Goal: Participate in discussion: Engage in conversation with other users on a specific topic

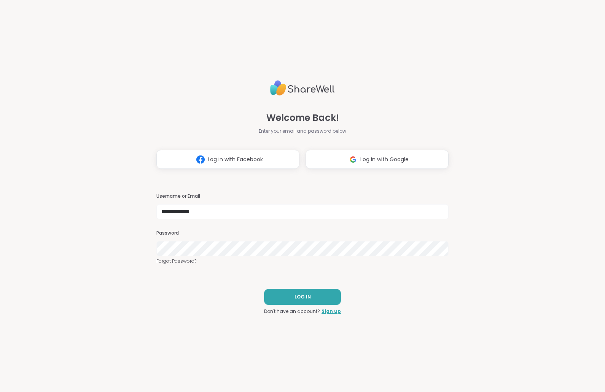
type input "**********"
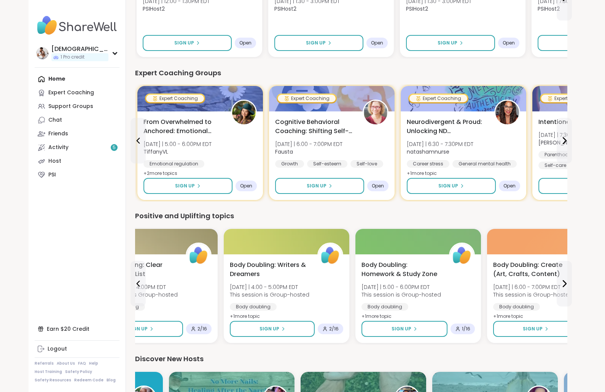
scroll to position [287, 0]
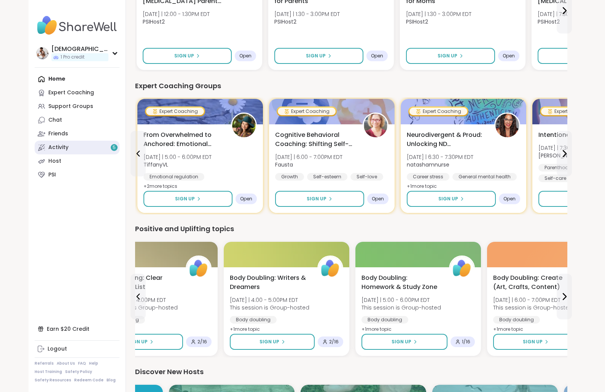
click at [91, 148] on link "Activity 5" at bounding box center [77, 148] width 85 height 14
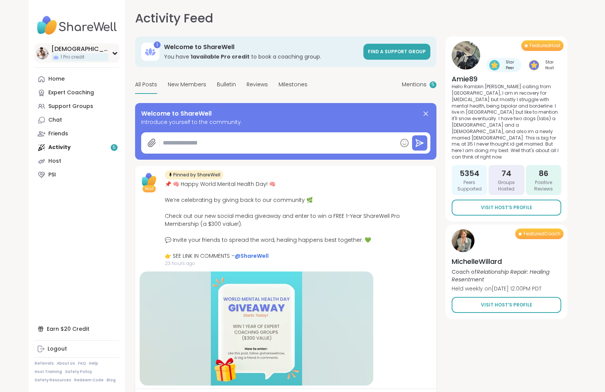
click at [45, 56] on img at bounding box center [42, 53] width 12 height 12
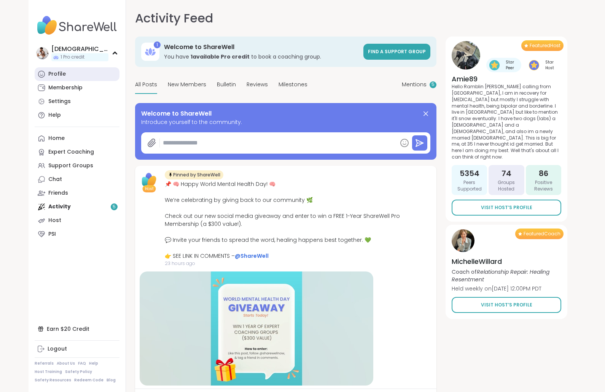
click at [49, 73] on div "Profile" at bounding box center [56, 74] width 17 height 8
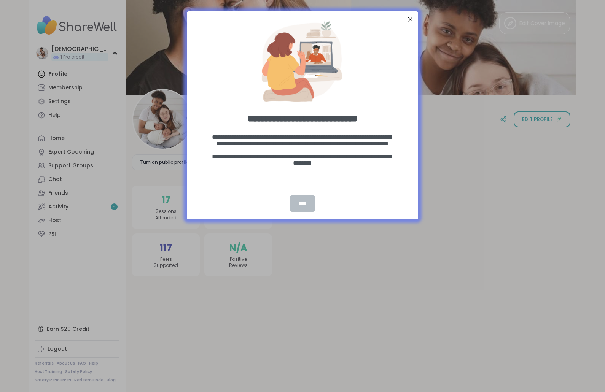
click at [300, 198] on div "****" at bounding box center [302, 203] width 25 height 16
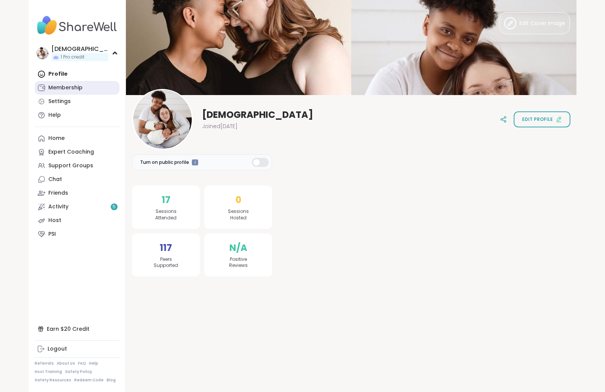
click at [44, 83] on link "Membership" at bounding box center [77, 88] width 85 height 14
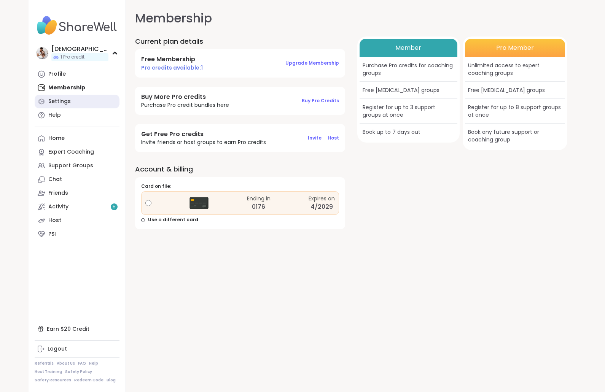
click at [44, 100] on icon at bounding box center [42, 102] width 8 height 8
select select "**"
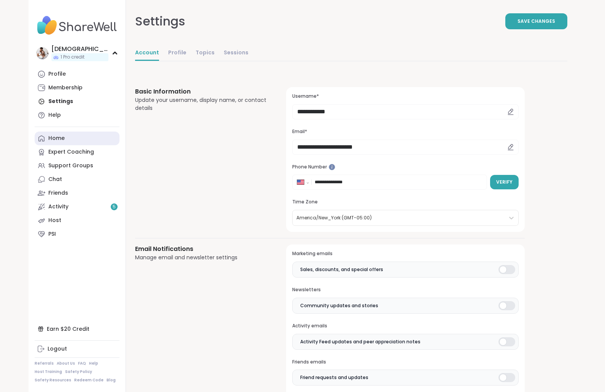
click at [40, 136] on icon at bounding box center [42, 139] width 8 height 8
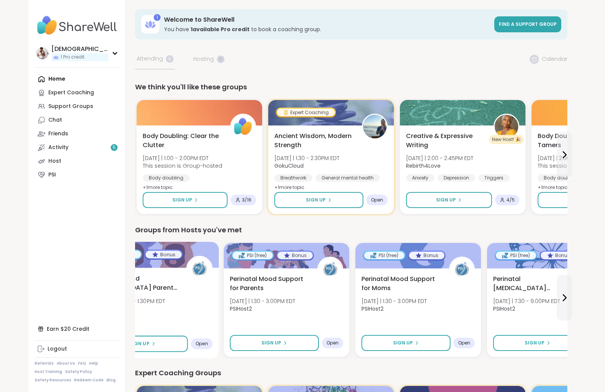
click at [195, 266] on img at bounding box center [199, 269] width 24 height 24
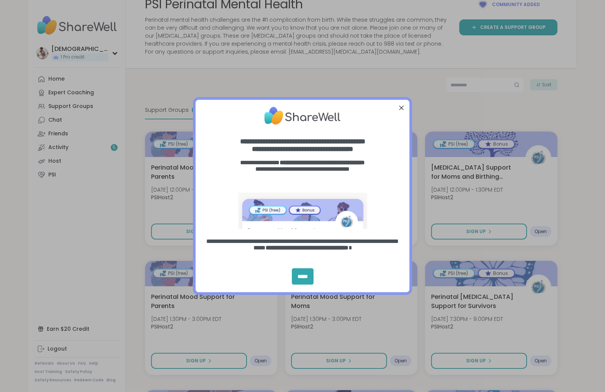
click at [394, 132] on div "entering modal" at bounding box center [302, 115] width 214 height 33
click at [406, 113] on div "Close Step" at bounding box center [401, 108] width 10 height 10
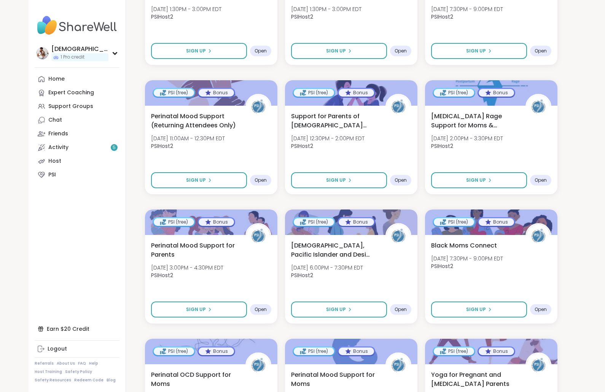
scroll to position [368, 0]
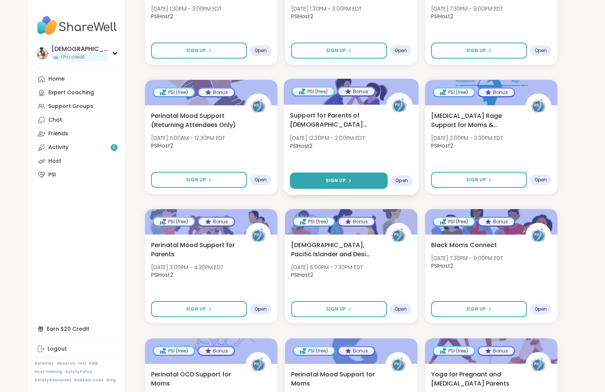
click at [360, 174] on button "Sign Up" at bounding box center [339, 181] width 98 height 16
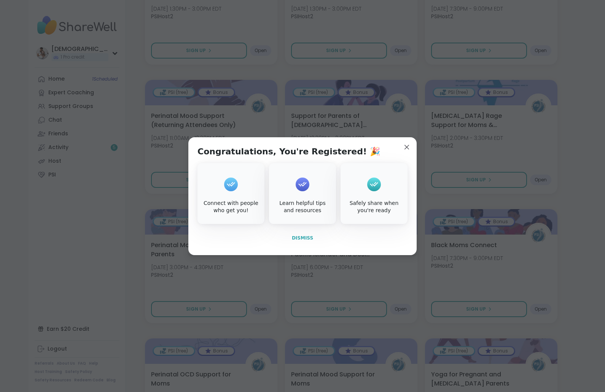
click at [306, 241] on span "Dismiss" at bounding box center [302, 238] width 21 height 7
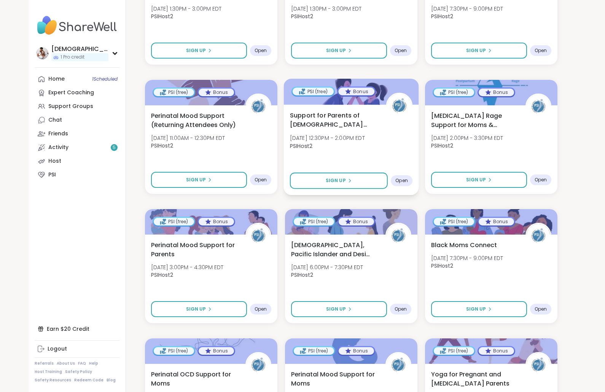
click at [399, 183] on span "Open" at bounding box center [401, 181] width 13 height 6
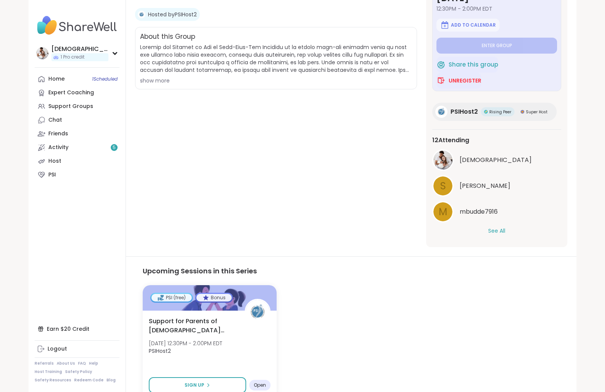
scroll to position [151, 0]
click at [223, 372] on div "Support for Parents of 1-4 Year Old Children Tue, Oct 28 | 12:30PM - 2:00PM EDT…" at bounding box center [209, 355] width 137 height 90
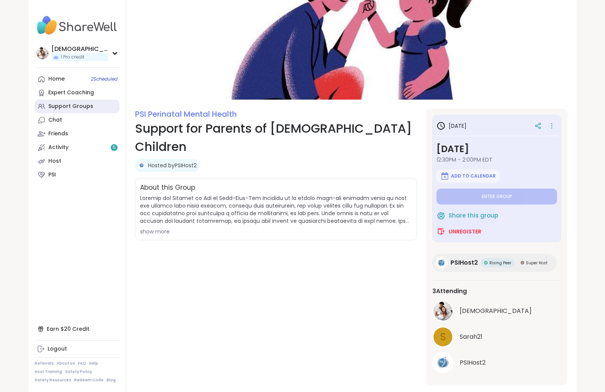
click at [52, 106] on div "Support Groups" at bounding box center [70, 107] width 45 height 8
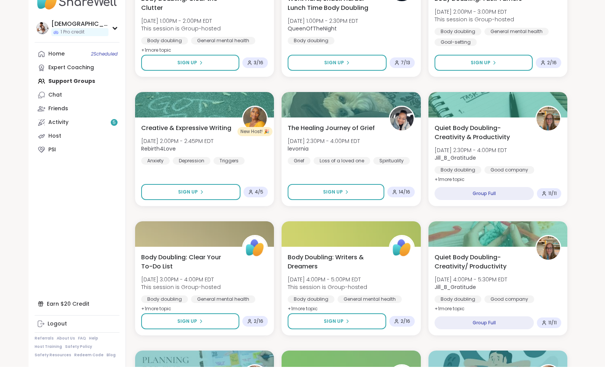
scroll to position [413, 0]
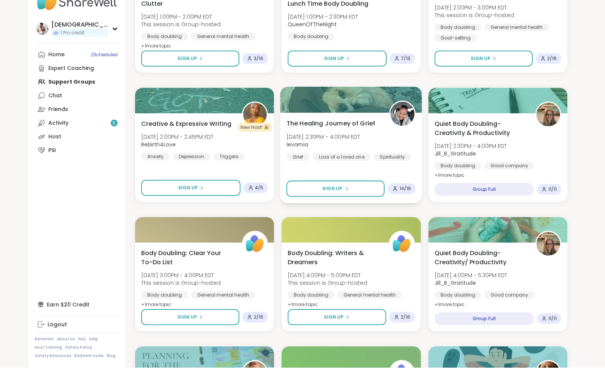
click at [398, 127] on img at bounding box center [403, 139] width 24 height 24
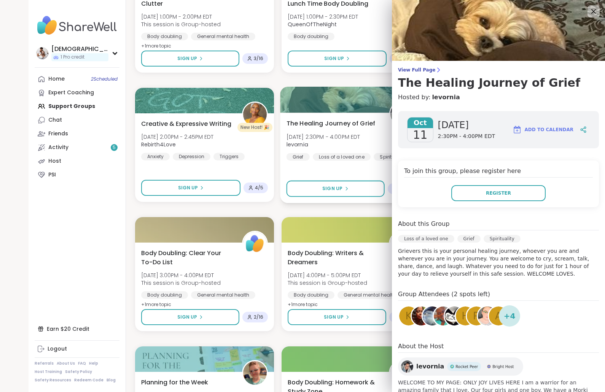
scroll to position [438, 0]
click at [592, 10] on icon at bounding box center [593, 11] width 5 height 5
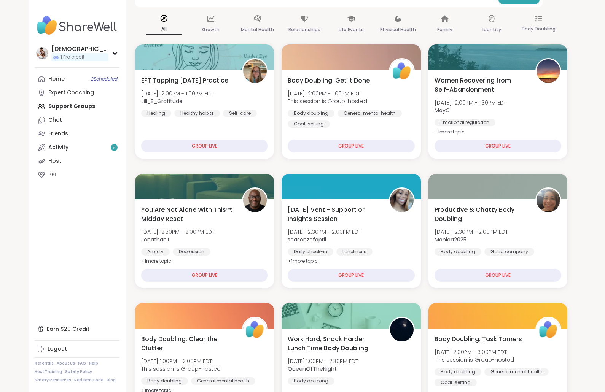
scroll to position [0, 0]
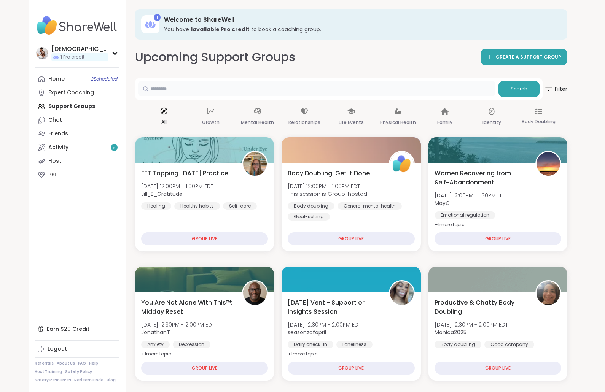
click at [392, 94] on input "text" at bounding box center [316, 88] width 357 height 15
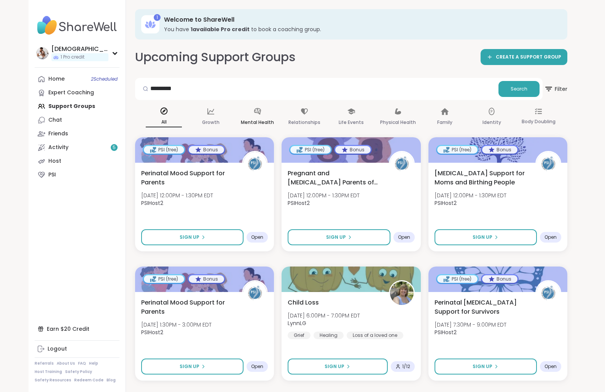
click at [253, 110] on icon at bounding box center [257, 111] width 8 height 8
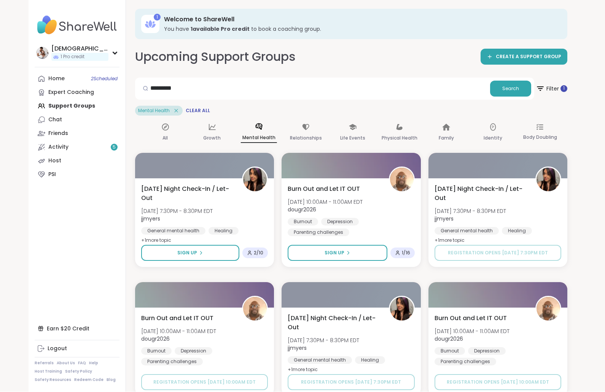
scroll to position [0, 0]
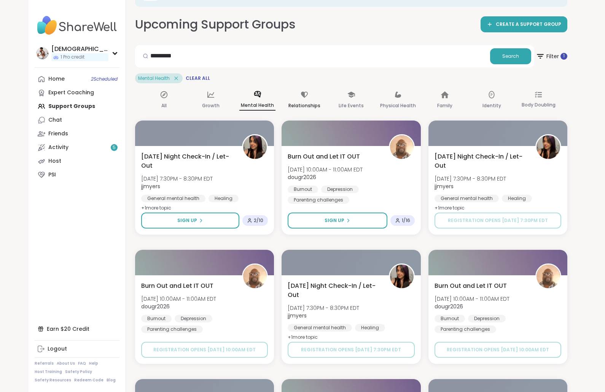
click at [298, 96] on div "Relationships" at bounding box center [304, 100] width 36 height 28
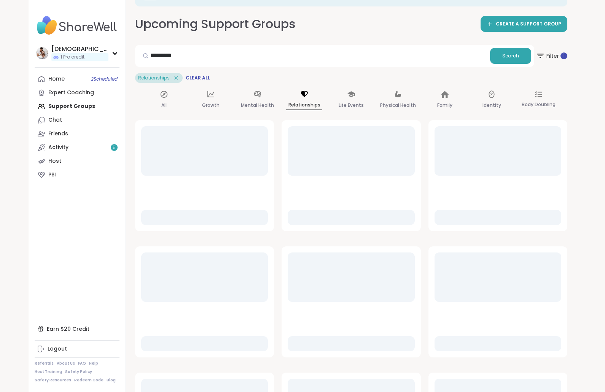
scroll to position [12, 0]
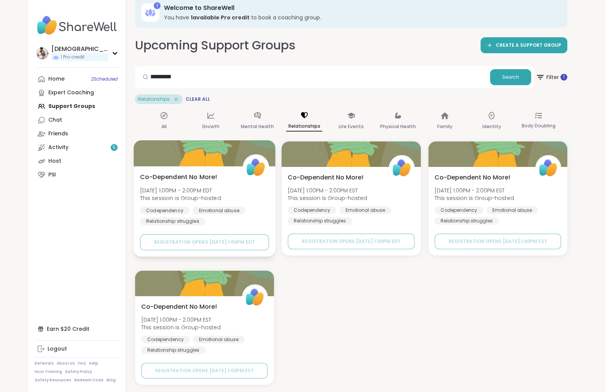
click at [252, 165] on img at bounding box center [256, 168] width 24 height 24
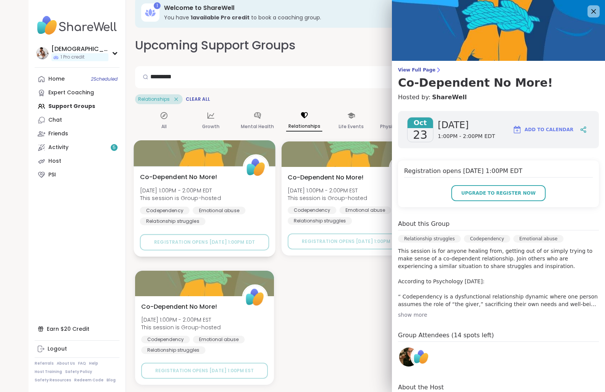
click at [155, 171] on div "Co-Dependent No More! Thu, Oct 23 | 1:00PM - 2:00PM EDT This session is Group-h…" at bounding box center [204, 211] width 142 height 90
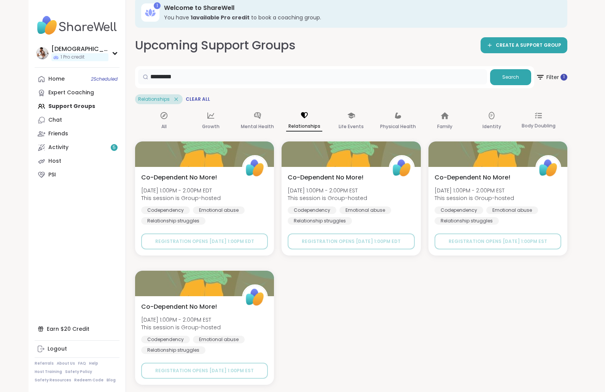
click at [185, 81] on input "*********" at bounding box center [312, 76] width 349 height 15
type input "*"
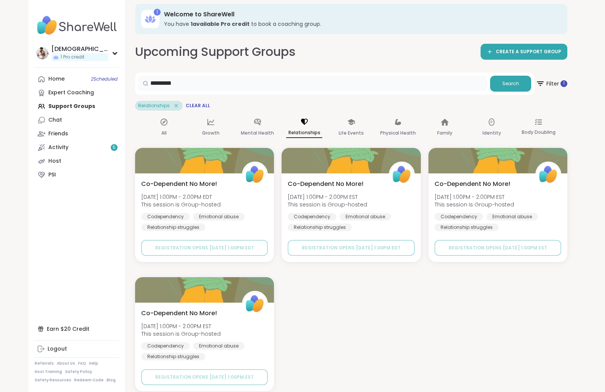
scroll to position [0, 0]
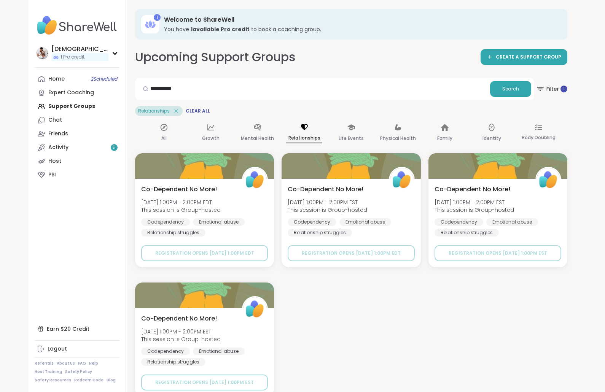
click at [198, 103] on div "********* Search Filter 1 Relationships Clear All" at bounding box center [351, 97] width 432 height 38
click at [206, 109] on span "Clear All" at bounding box center [198, 111] width 24 height 6
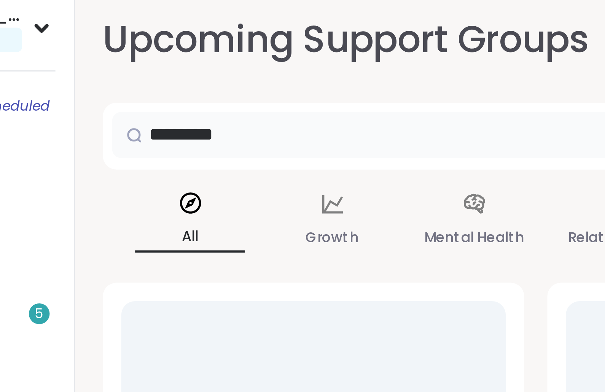
click at [138, 81] on input "*********" at bounding box center [316, 88] width 357 height 15
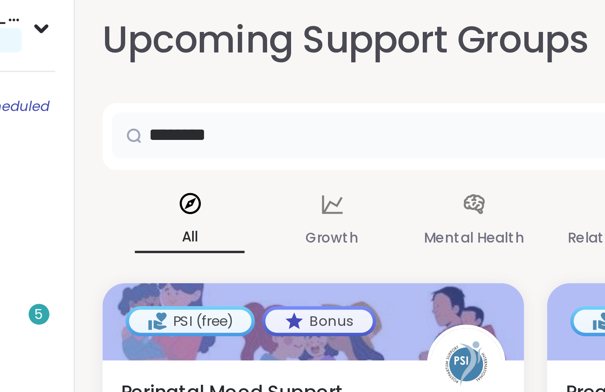
type input "********"
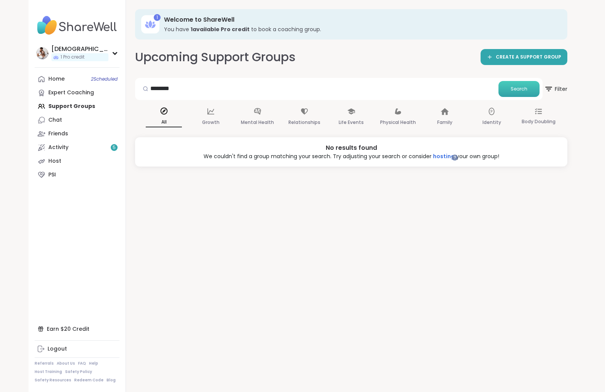
click at [520, 87] on span "Search" at bounding box center [518, 89] width 17 height 7
click at [414, 87] on input "********" at bounding box center [316, 88] width 357 height 15
